Goal: Find contact information: Find contact information

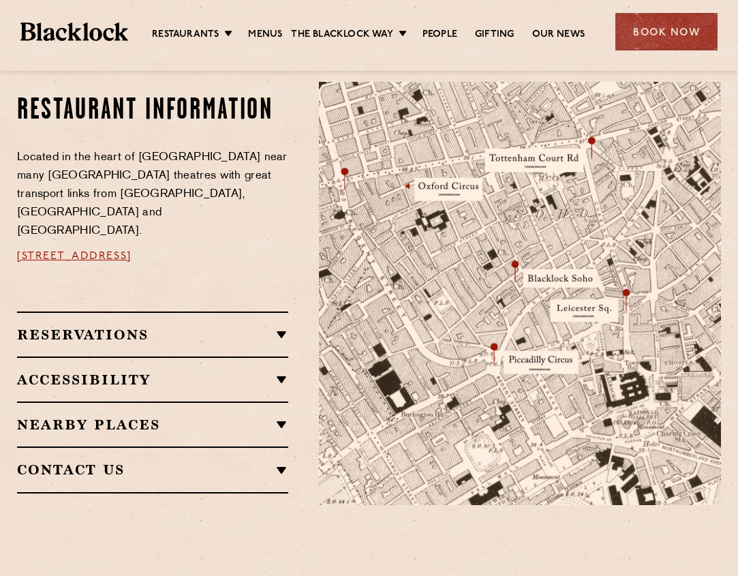
scroll to position [736, 0]
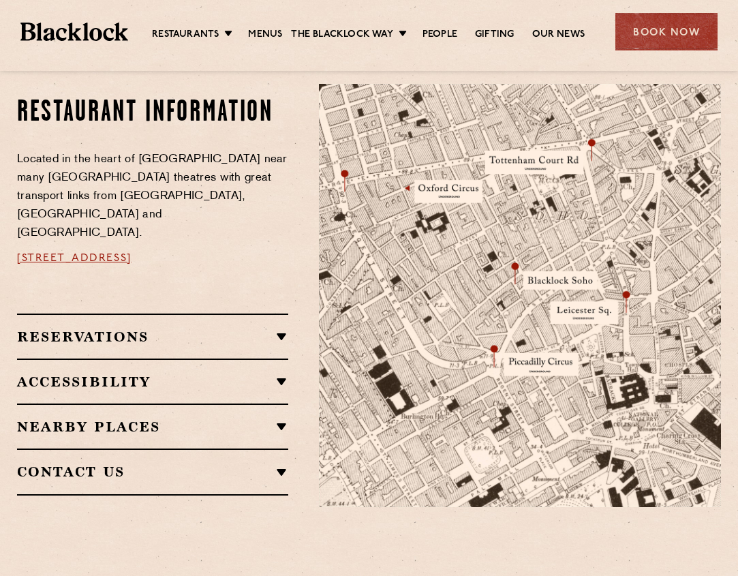
click at [96, 463] on h2 "Contact Us" at bounding box center [152, 471] width 271 height 16
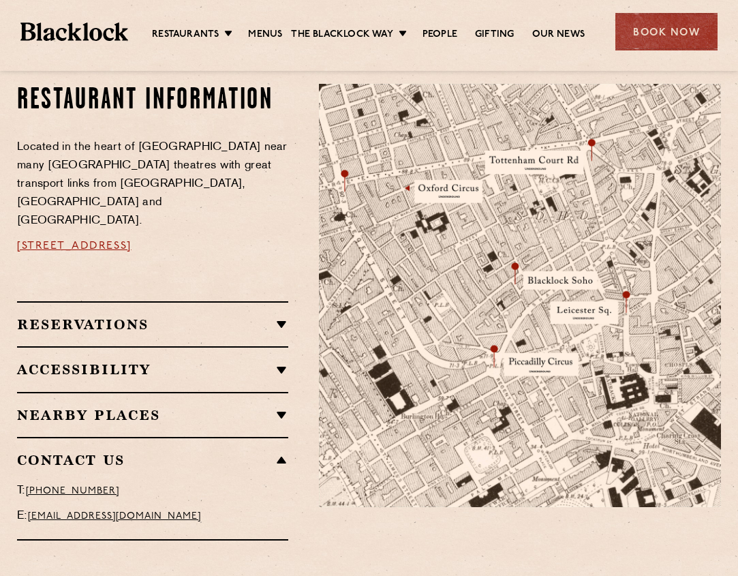
click at [101, 511] on link "[EMAIL_ADDRESS][DOMAIN_NAME]" at bounding box center [114, 516] width 173 height 10
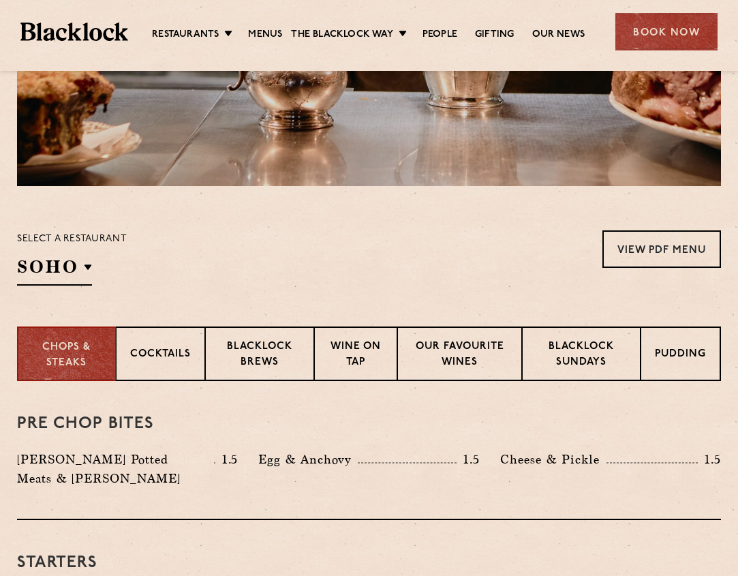
scroll to position [332, 0]
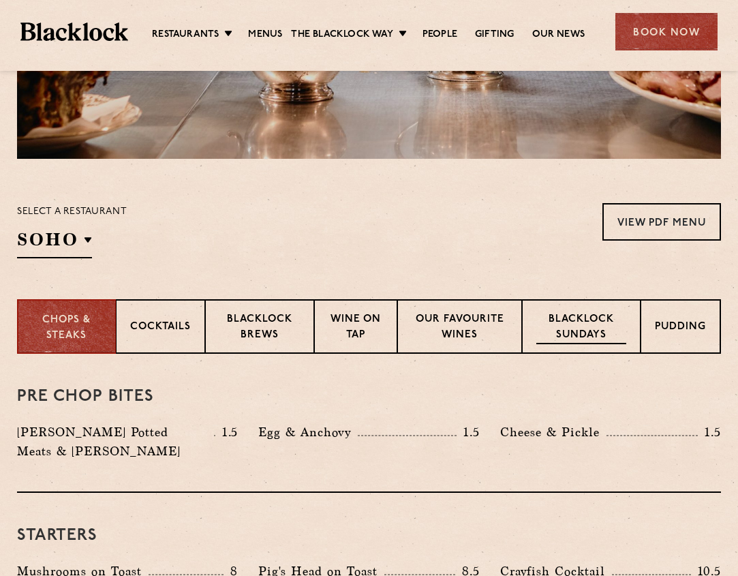
click at [587, 339] on p "Blacklock Sundays" at bounding box center [581, 328] width 90 height 32
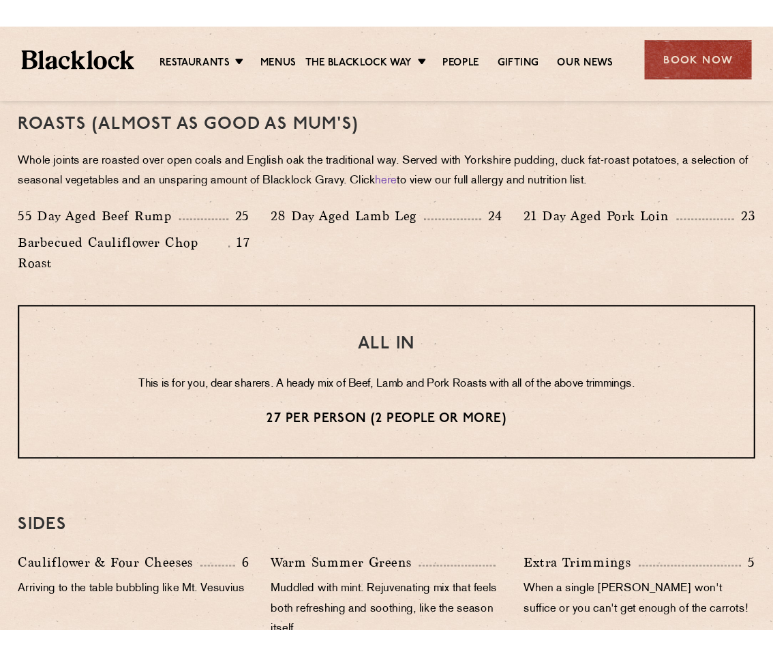
scroll to position [996, 0]
